Goal: Find contact information: Find contact information

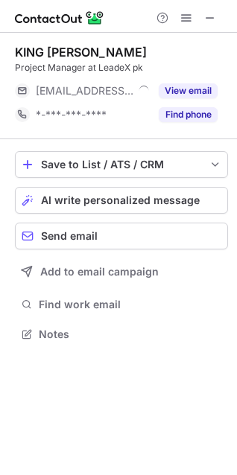
scroll to position [324, 237]
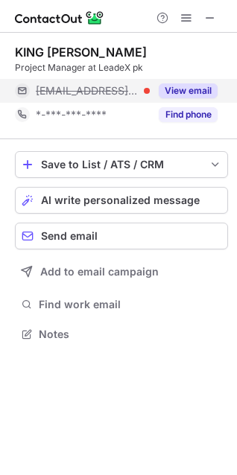
click at [184, 94] on button "View email" at bounding box center [187, 90] width 59 height 15
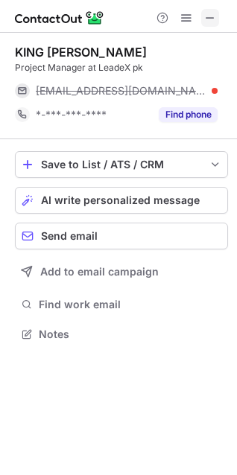
click at [210, 18] on span at bounding box center [210, 18] width 12 height 12
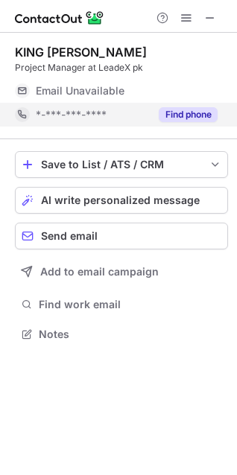
scroll to position [324, 237]
click at [184, 108] on button "Find phone" at bounding box center [187, 114] width 59 height 15
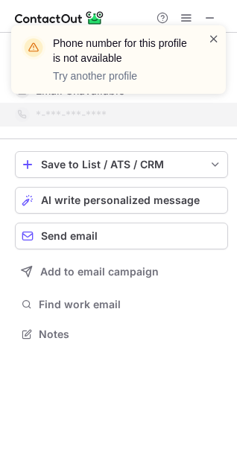
click at [211, 37] on span at bounding box center [214, 38] width 12 height 15
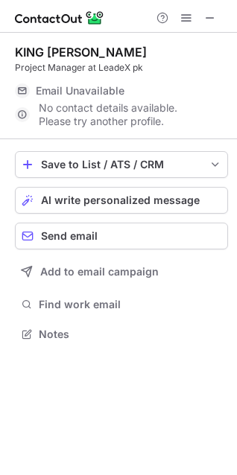
click at [210, 21] on div "Phone number for this profile is not available Try another profile" at bounding box center [118, 65] width 238 height 110
click at [210, 16] on span at bounding box center [210, 18] width 12 height 12
